Goal: Browse casually: Explore the website without a specific task or goal

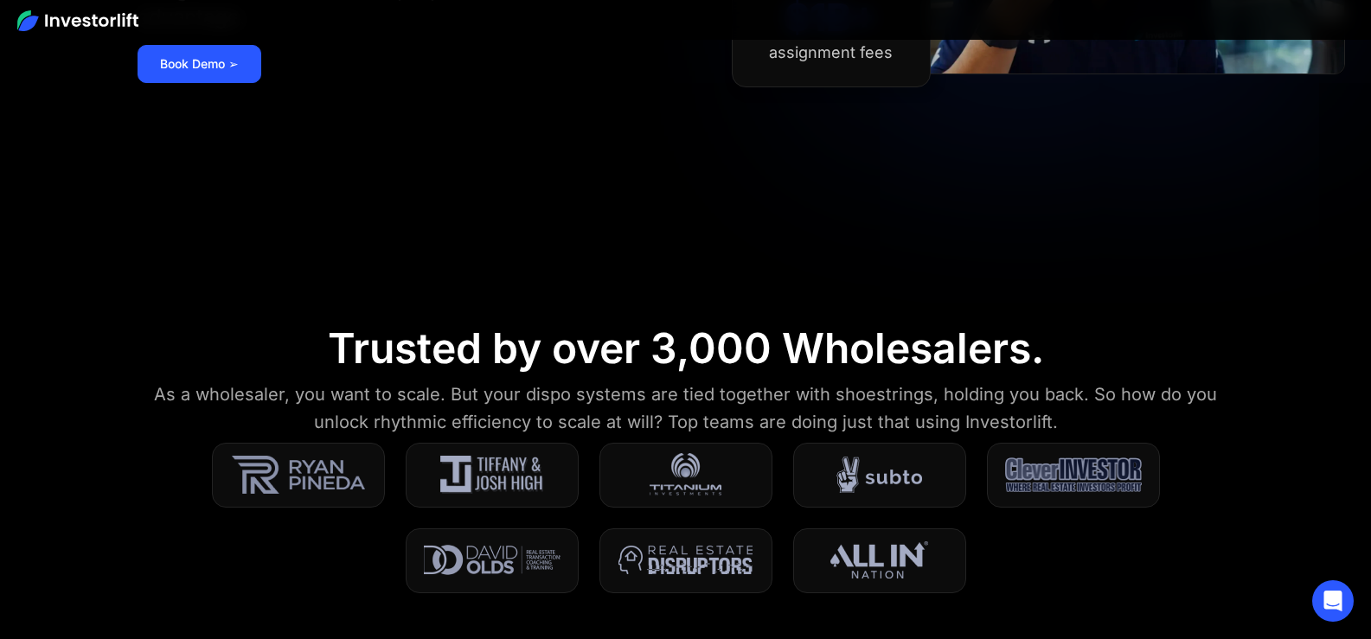
scroll to position [519, 0]
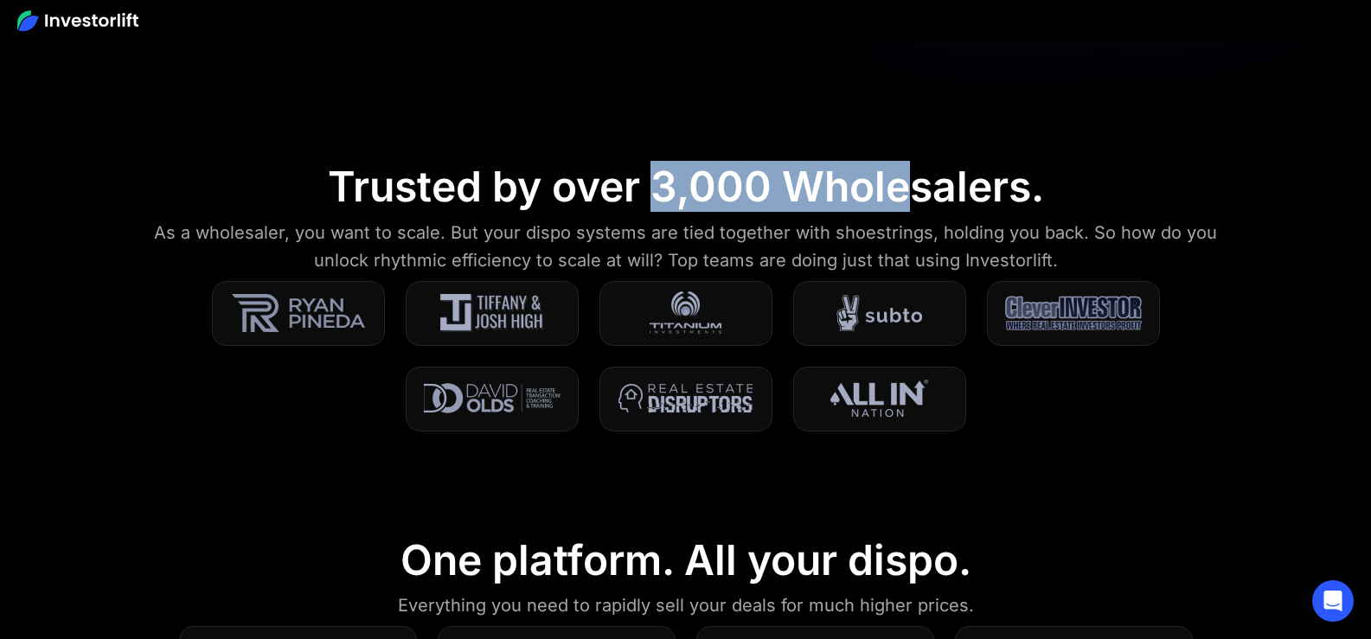
drag, startPoint x: 664, startPoint y: 183, endPoint x: 909, endPoint y: 184, distance: 245.7
click at [909, 184] on div "Trusted by over 3,000 Wholesalers." at bounding box center [686, 187] width 716 height 50
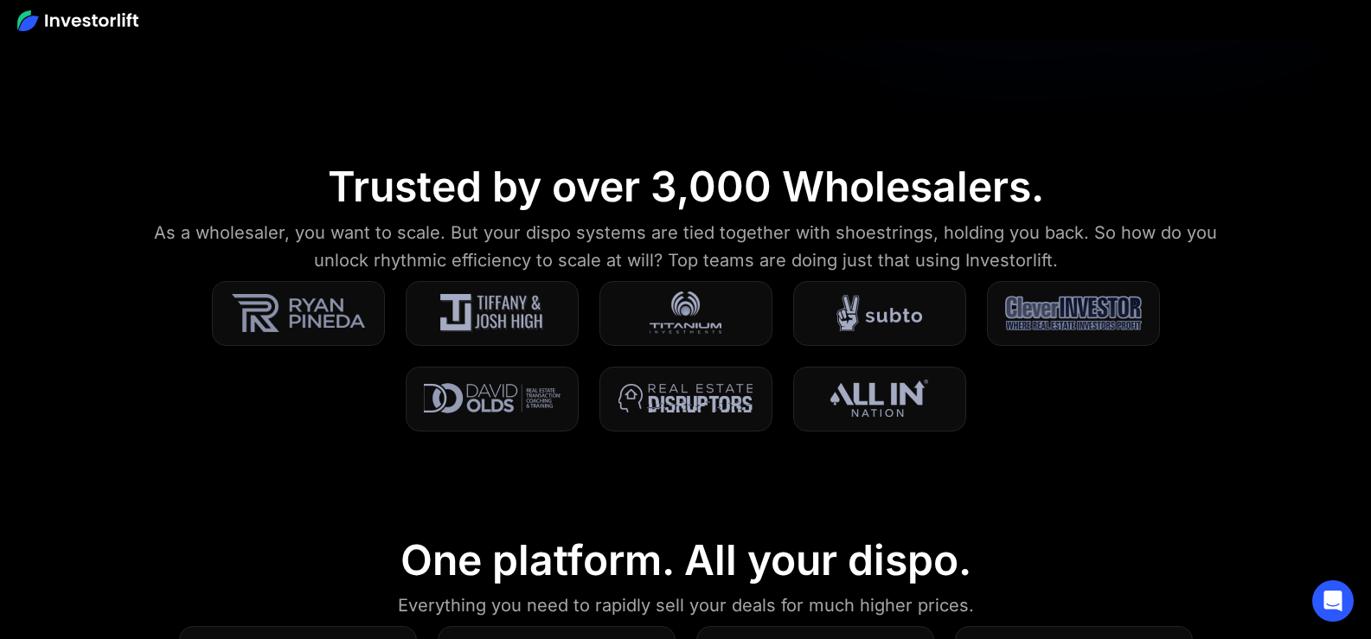
click at [509, 234] on div "As a wholesaler, you want to scale. But your dispo systems are tied together wi…" at bounding box center [686, 246] width 1097 height 55
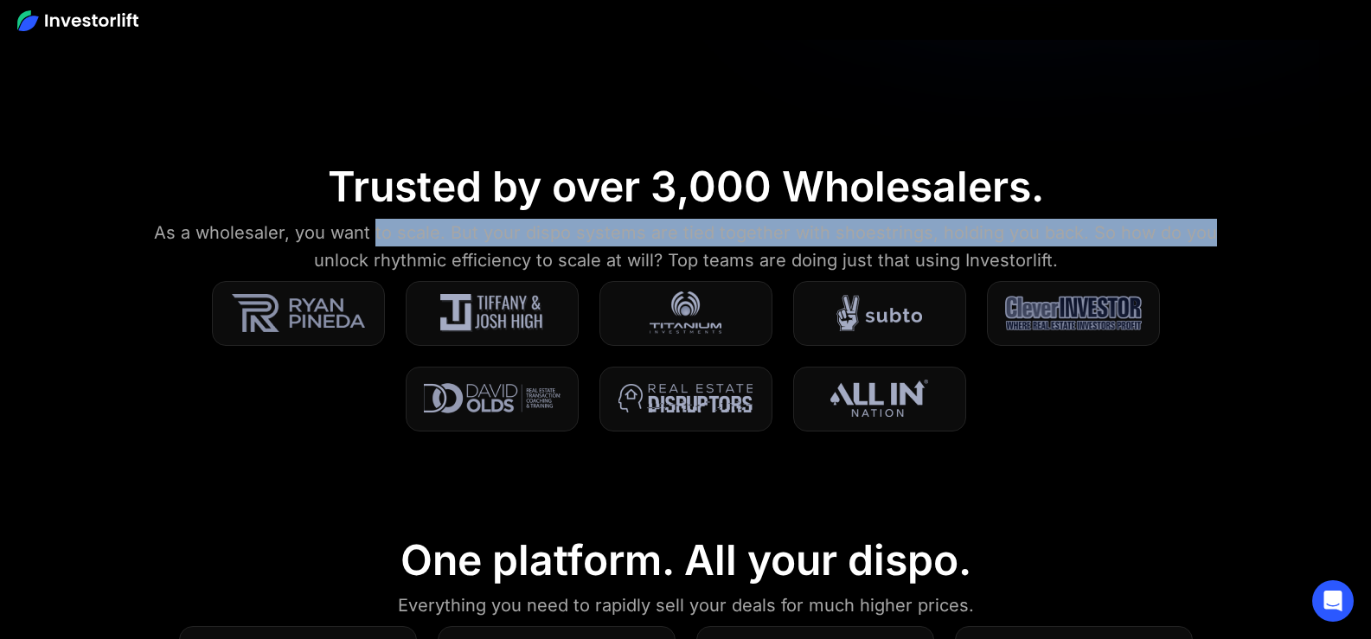
drag, startPoint x: 390, startPoint y: 236, endPoint x: 1232, endPoint y: 231, distance: 841.9
click at [1232, 231] on div "As a wholesaler, you want to scale. But your dispo systems are tied together wi…" at bounding box center [686, 246] width 1097 height 55
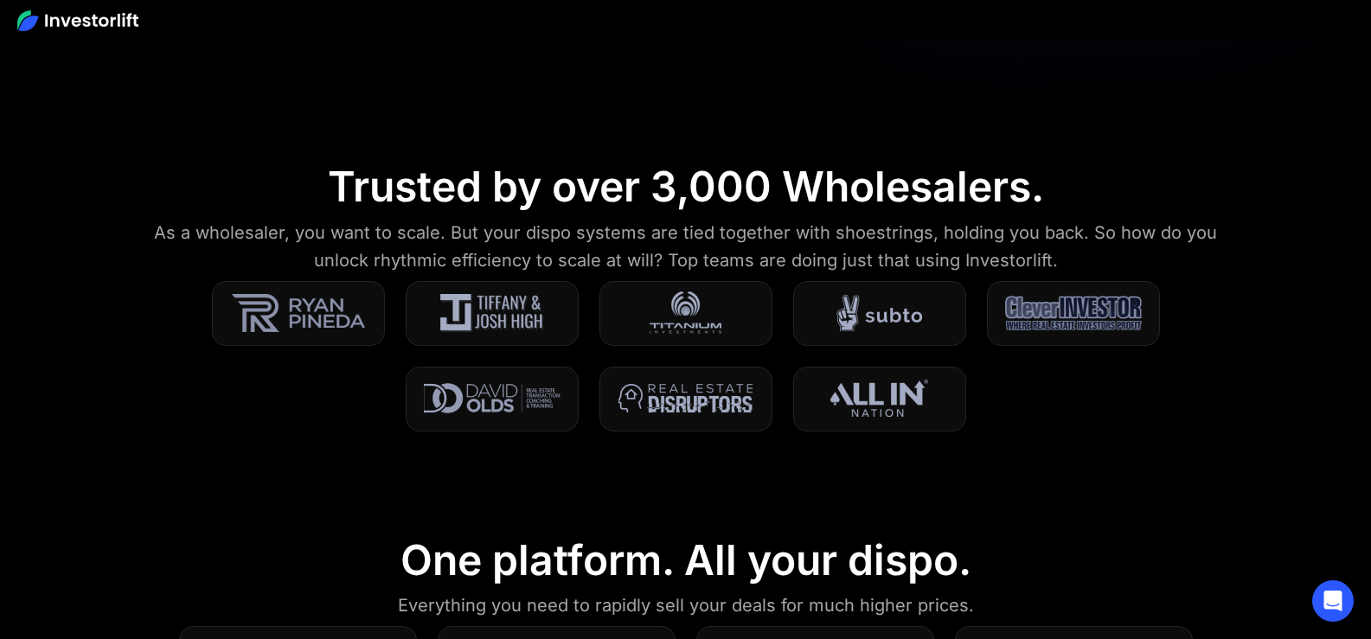
click at [1093, 251] on div "As a wholesaler, you want to scale. But your dispo systems are tied together wi…" at bounding box center [686, 246] width 1097 height 55
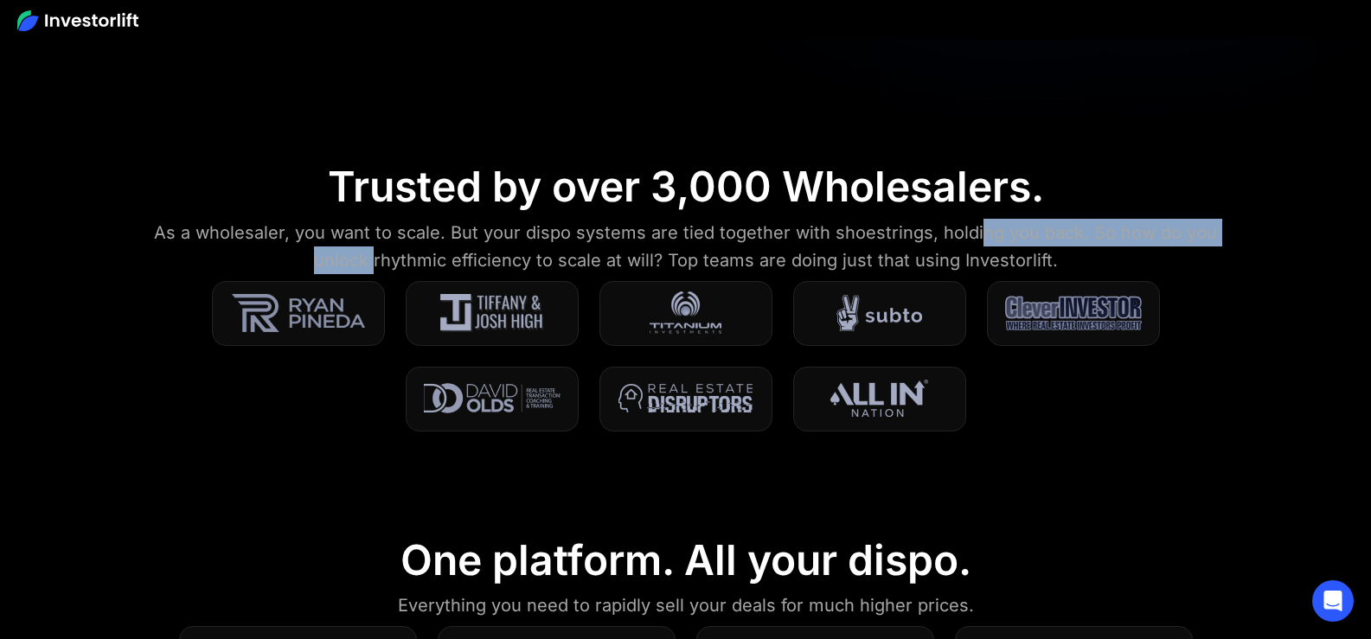
drag, startPoint x: 378, startPoint y: 260, endPoint x: 985, endPoint y: 241, distance: 606.8
click at [985, 241] on div "As a wholesaler, you want to scale. But your dispo systems are tied together wi…" at bounding box center [686, 246] width 1097 height 55
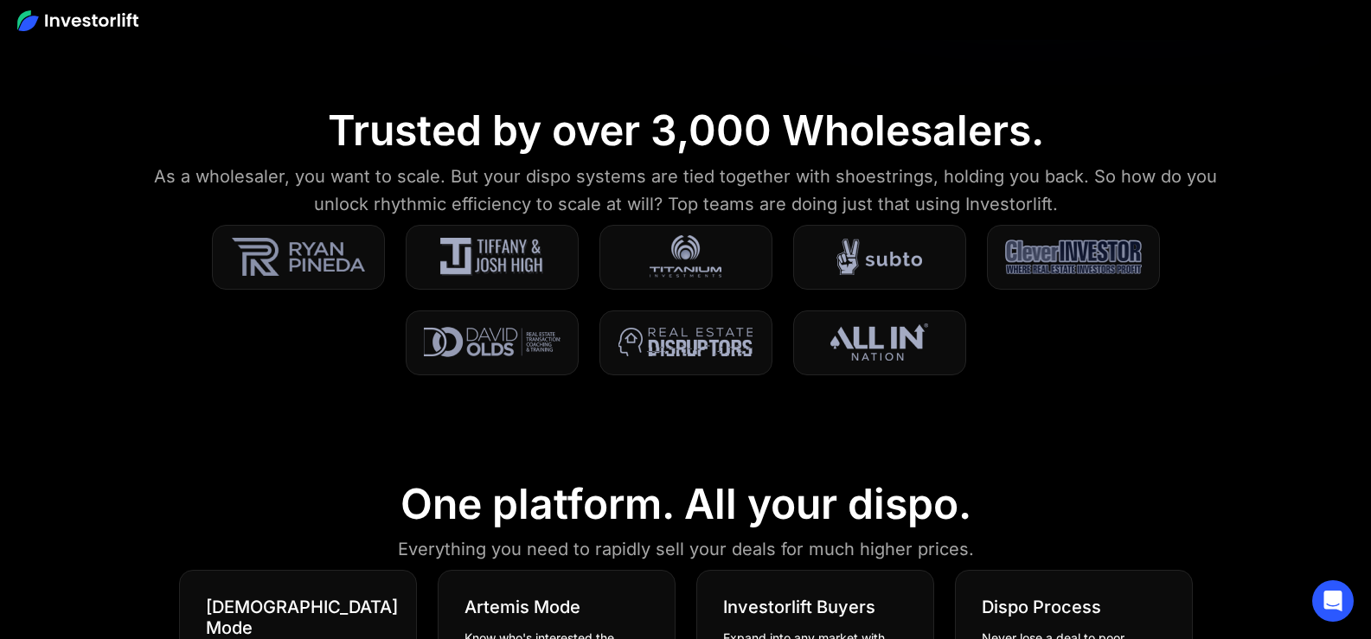
scroll to position [606, 0]
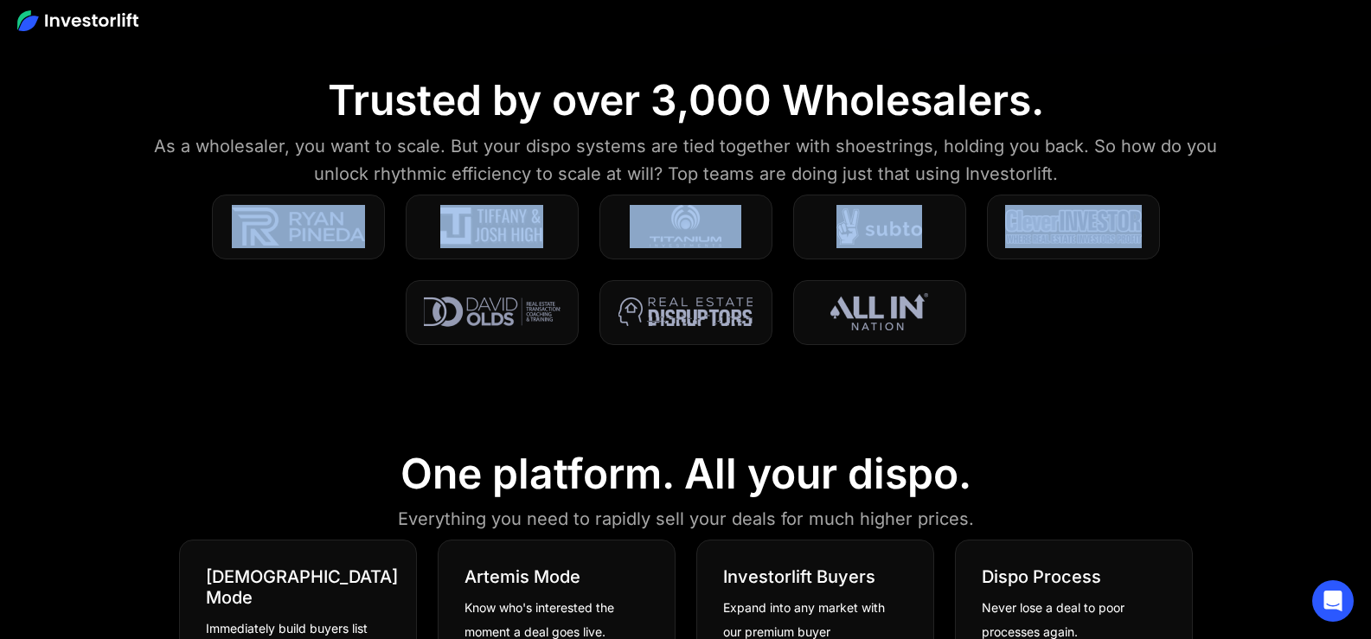
drag, startPoint x: 1004, startPoint y: 214, endPoint x: 1223, endPoint y: 221, distance: 219.9
click at [1223, 221] on section "Trusted by over 3,000 Wholesalers. As a wholesaler, you want to scale. But your…" at bounding box center [685, 221] width 1371 height 374
click at [1059, 267] on div at bounding box center [686, 270] width 960 height 151
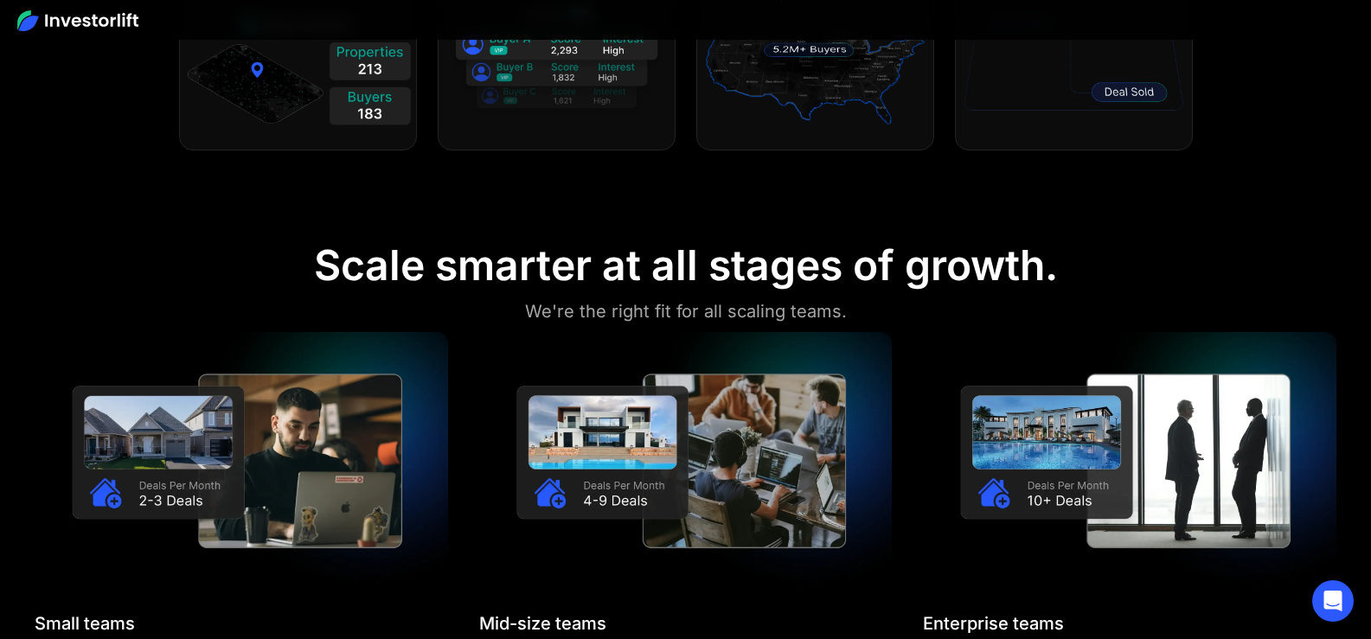
scroll to position [1298, 0]
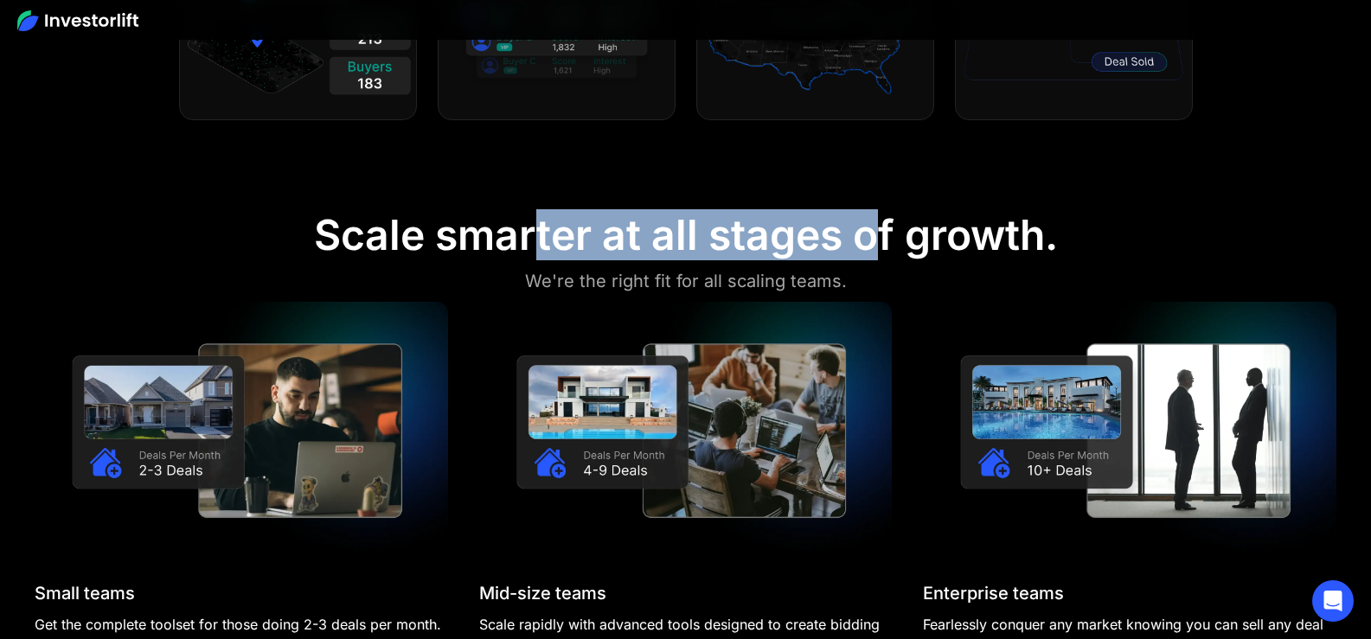
drag, startPoint x: 534, startPoint y: 234, endPoint x: 874, endPoint y: 234, distance: 340.0
click at [870, 234] on div "Scale smarter at all stages of growth." at bounding box center [686, 235] width 744 height 50
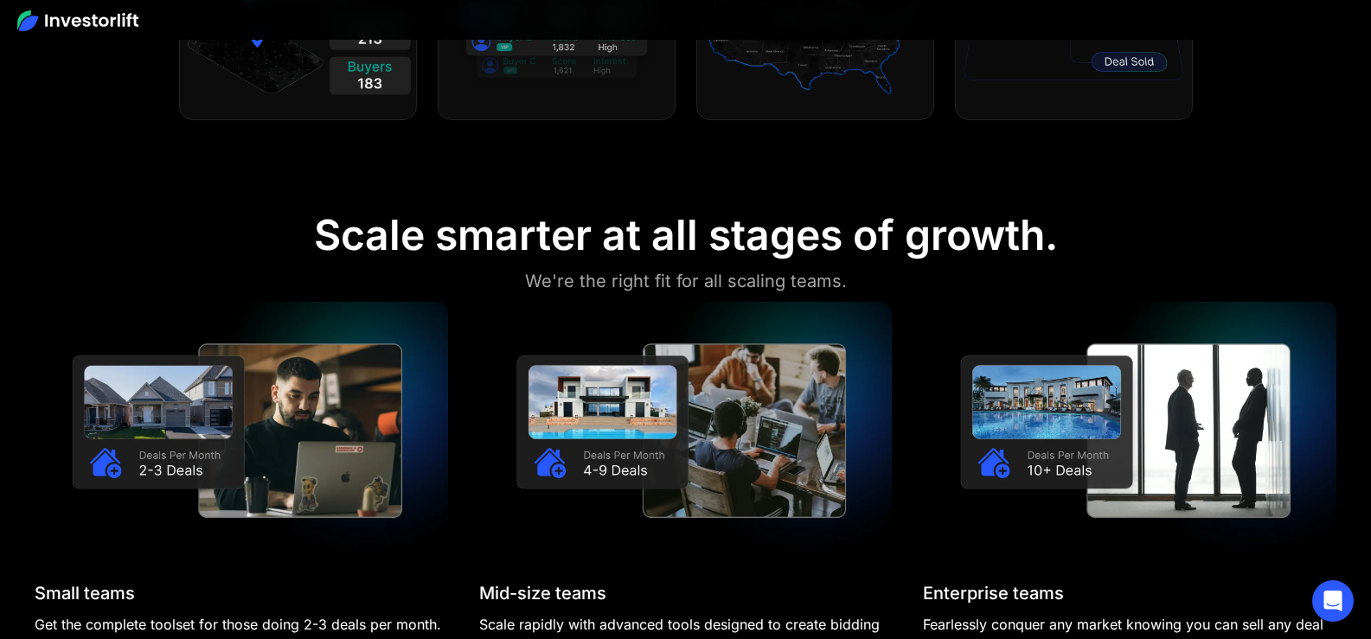
click at [906, 236] on div "Scale smarter at all stages of growth." at bounding box center [686, 235] width 744 height 50
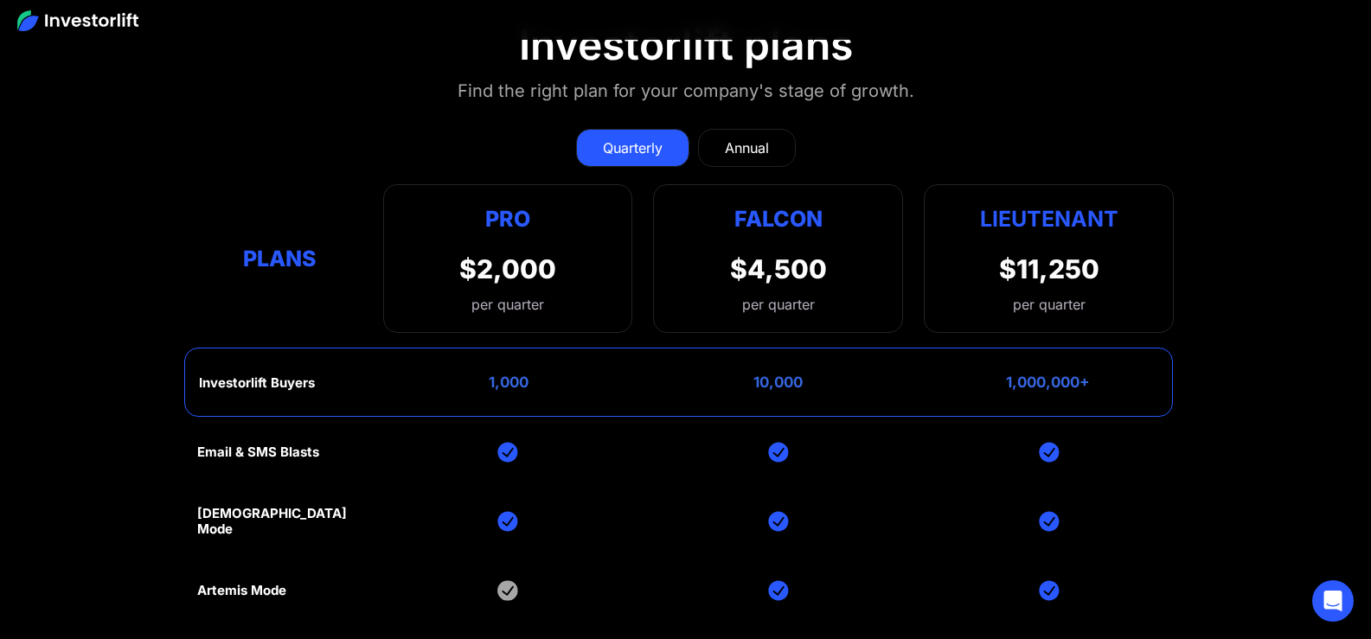
scroll to position [7095, 0]
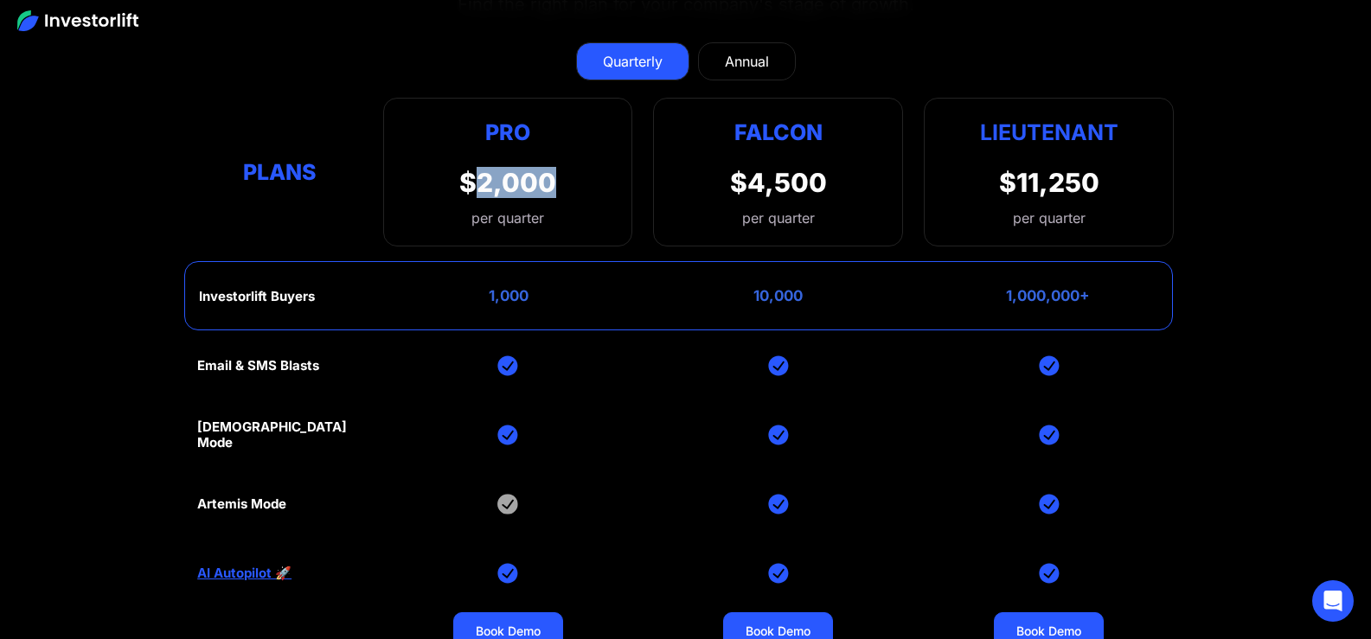
drag, startPoint x: 474, startPoint y: 178, endPoint x: 628, endPoint y: 175, distance: 154.0
click at [628, 175] on div "Pro $2,000 per quarter Pro Falcon Ltnt. Users 3 10 Unltd Buyer Limit 100k 500k …" at bounding box center [508, 172] width 250 height 149
click at [782, 165] on div "Falcon $4,500 per quarter" at bounding box center [778, 172] width 250 height 149
drag, startPoint x: 753, startPoint y: 177, endPoint x: 893, endPoint y: 177, distance: 140.2
click at [893, 177] on div "Falcon $4,500 per quarter" at bounding box center [778, 172] width 250 height 149
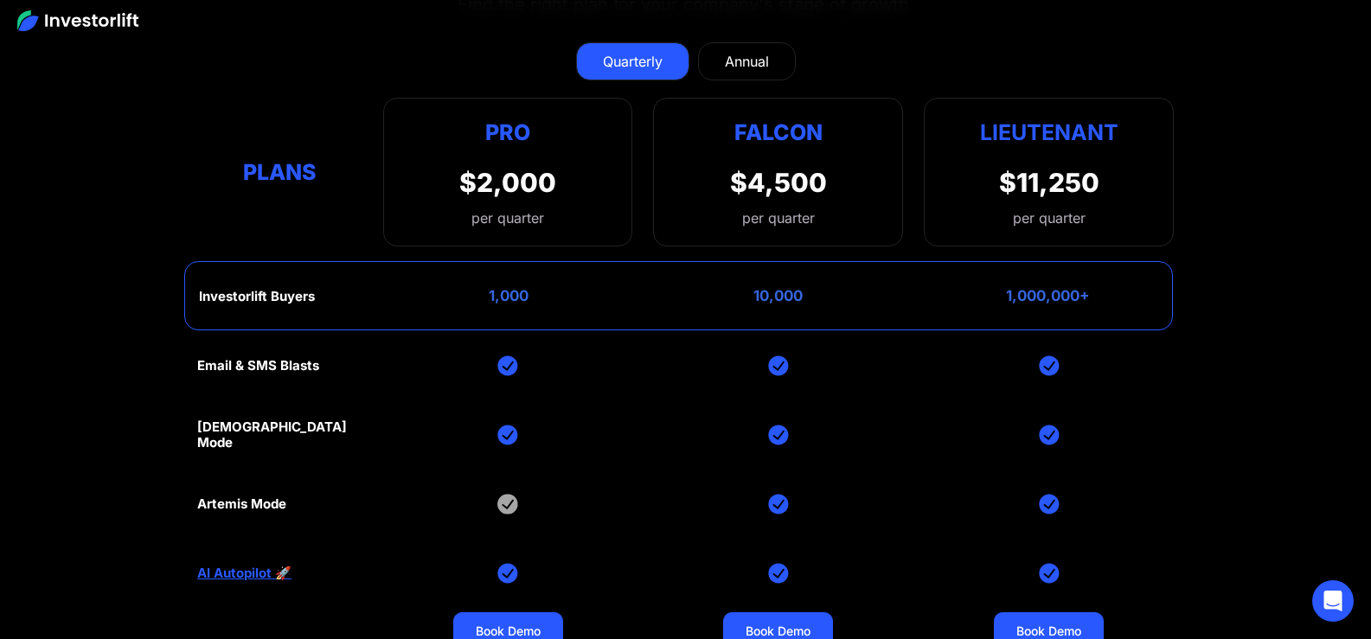
click at [1045, 181] on div "$11,250" at bounding box center [1049, 182] width 100 height 31
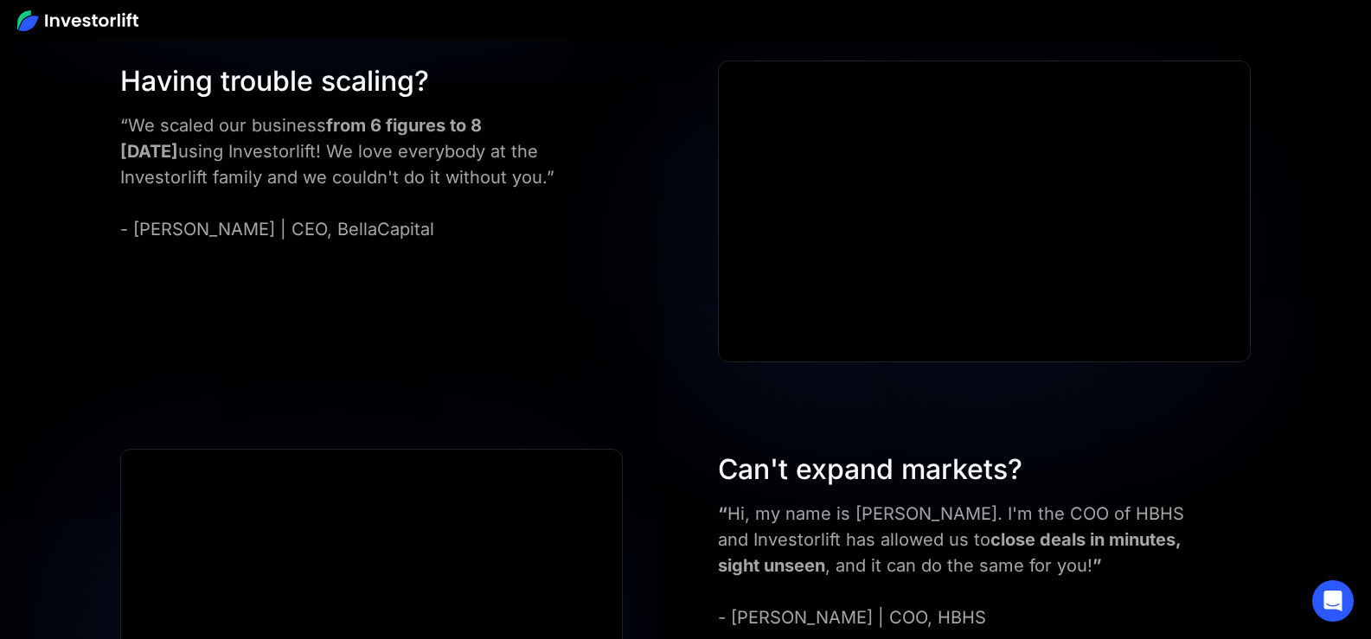
scroll to position [4704, 0]
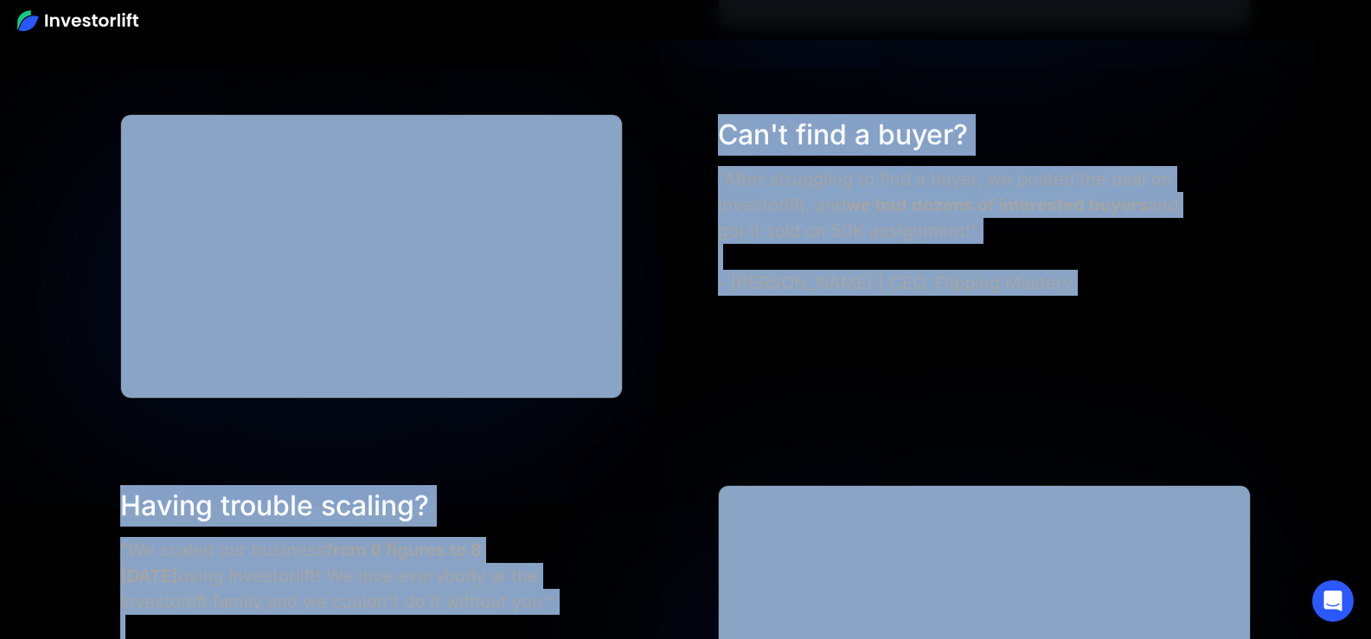
drag, startPoint x: 1371, startPoint y: 382, endPoint x: 1349, endPoint y: -45, distance: 427.1
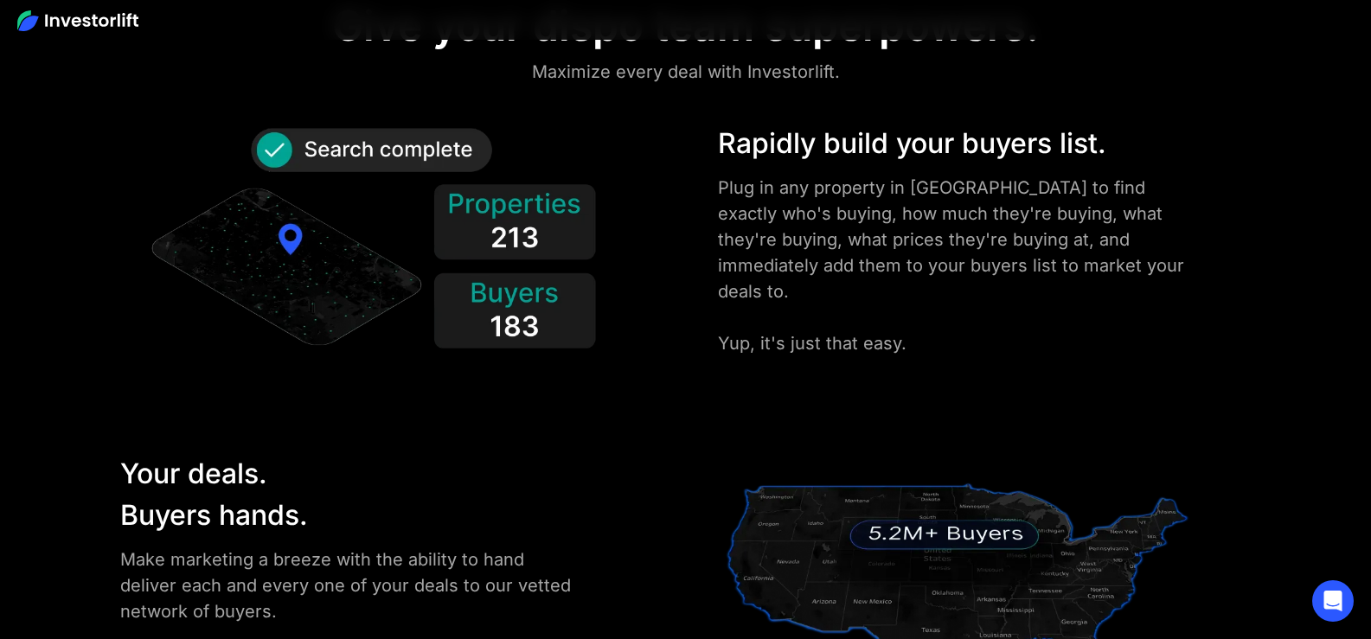
scroll to position [0, 0]
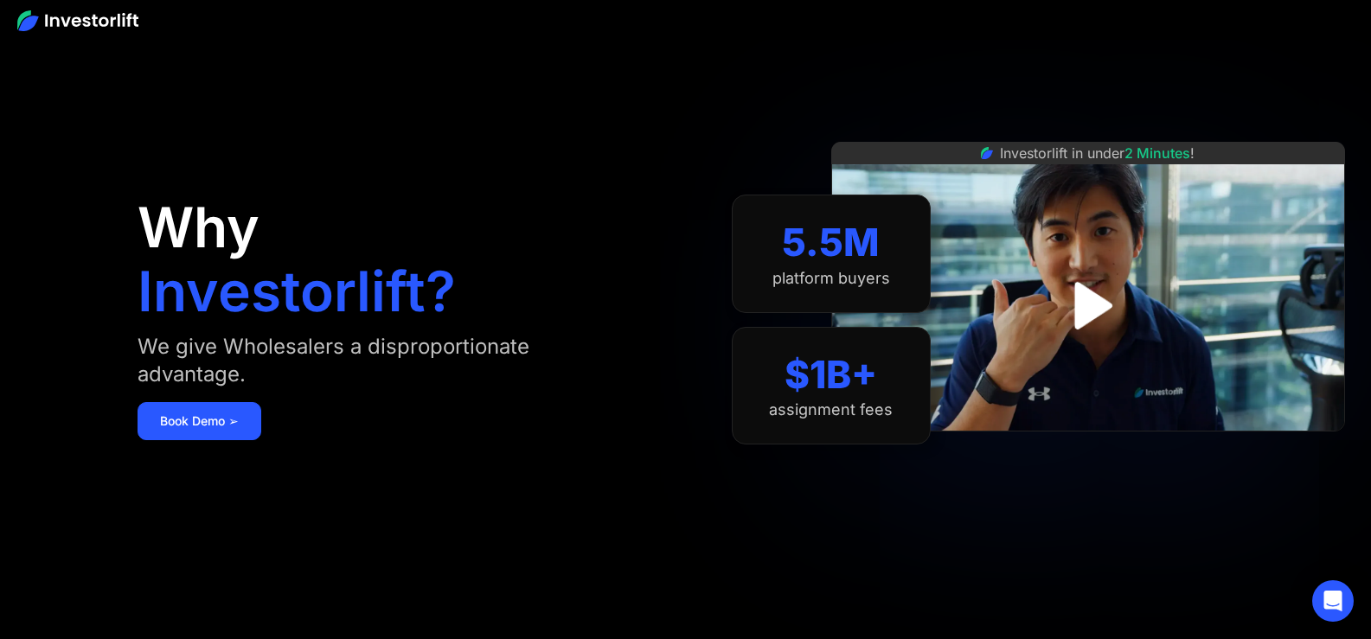
click at [79, 19] on img at bounding box center [77, 20] width 121 height 21
click at [48, 14] on img at bounding box center [77, 20] width 121 height 21
click at [84, 17] on img at bounding box center [77, 20] width 121 height 21
click at [131, 19] on img at bounding box center [77, 20] width 121 height 21
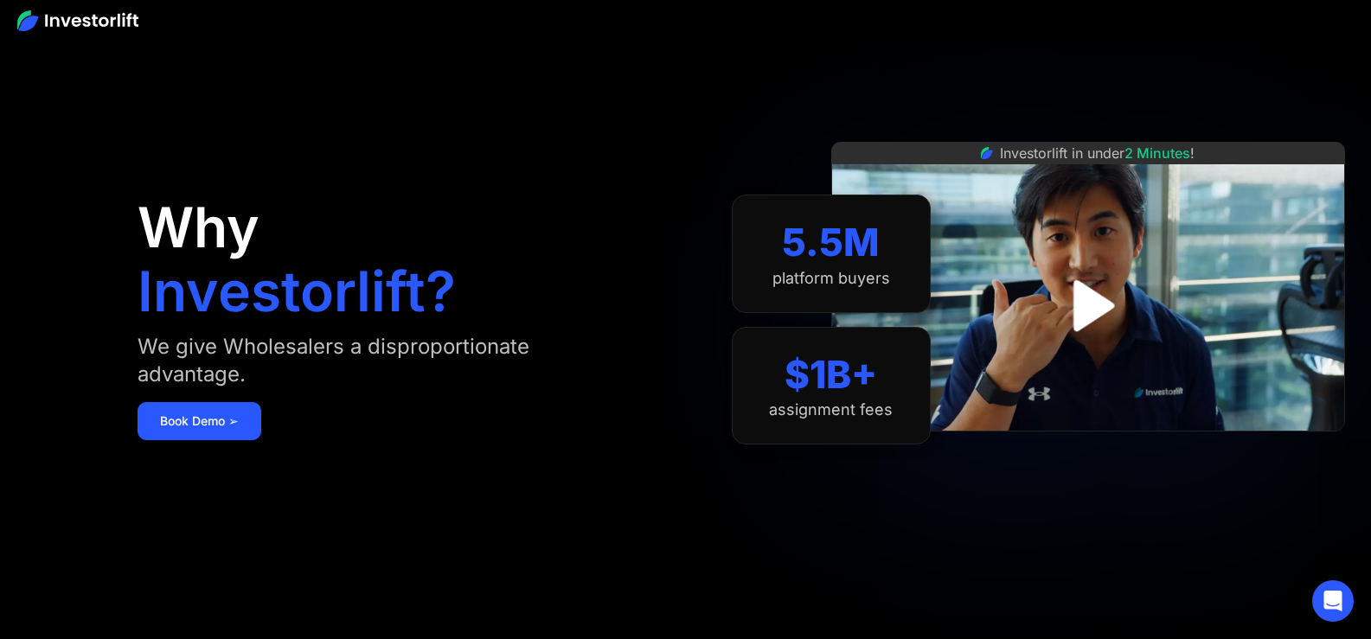
click at [131, 19] on img at bounding box center [77, 20] width 121 height 21
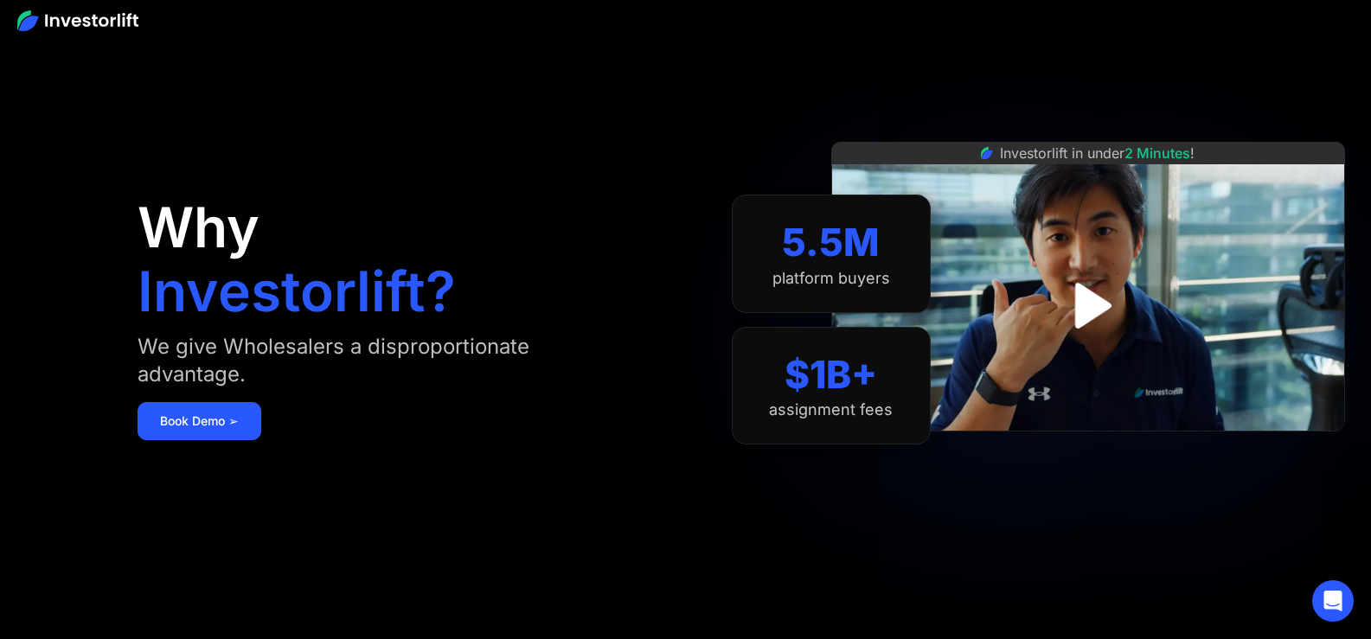
click at [131, 19] on img at bounding box center [77, 20] width 121 height 21
